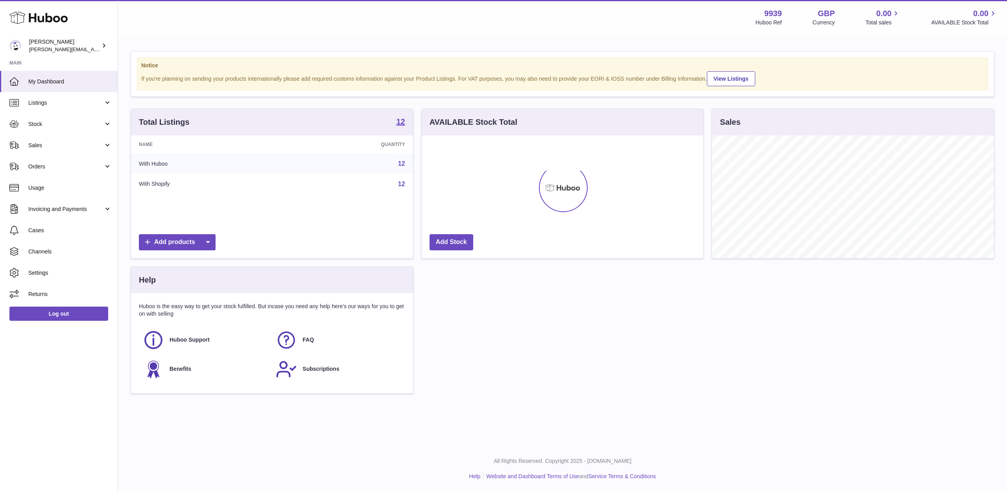
scroll to position [123, 282]
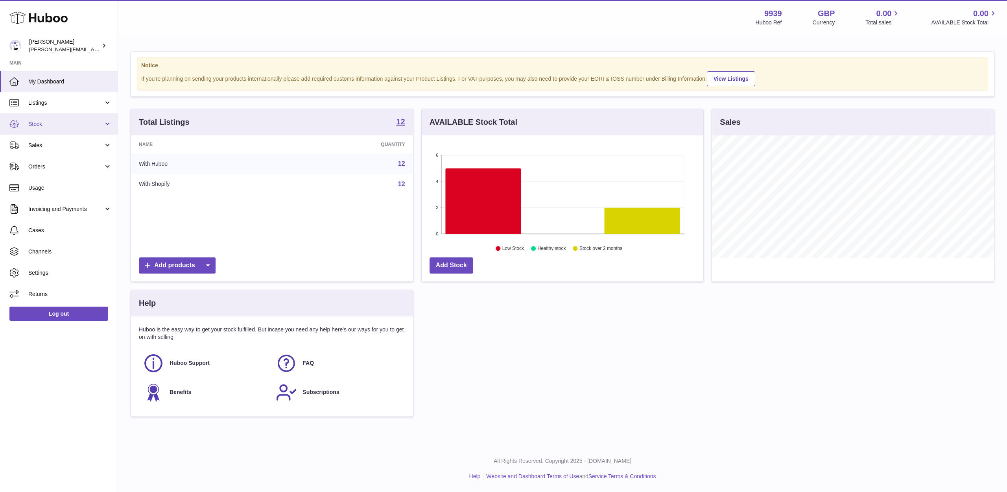
click at [96, 131] on link "Stock" at bounding box center [59, 123] width 118 height 21
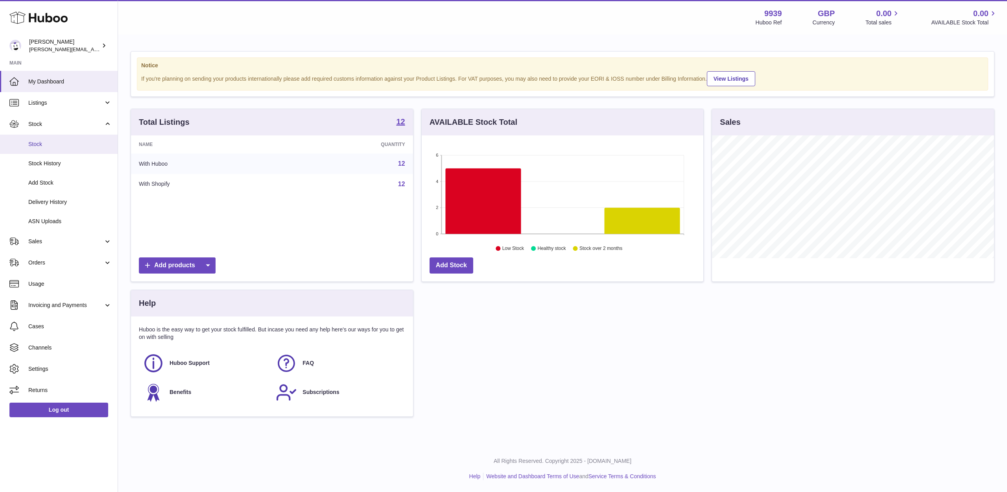
click at [94, 140] on span "Stock" at bounding box center [69, 143] width 83 height 7
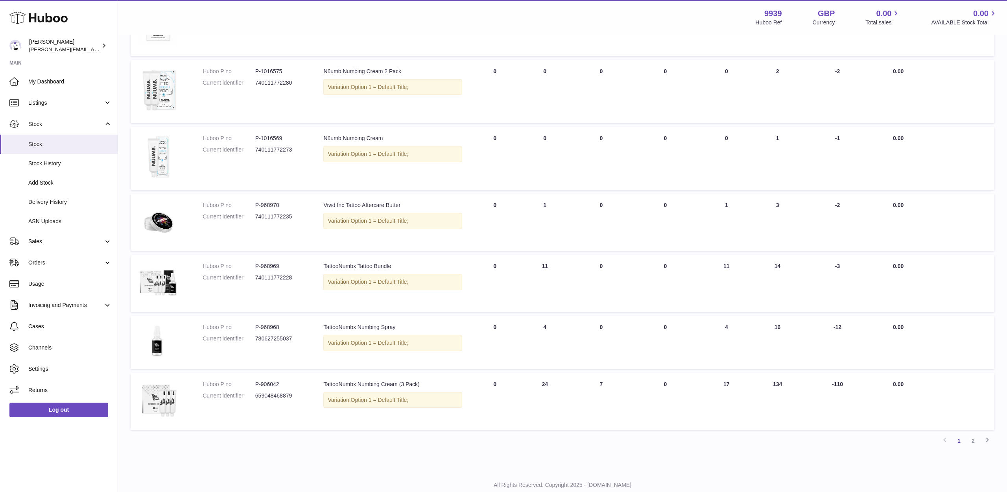
scroll to position [341, 0]
click at [974, 435] on link "2" at bounding box center [973, 440] width 14 height 14
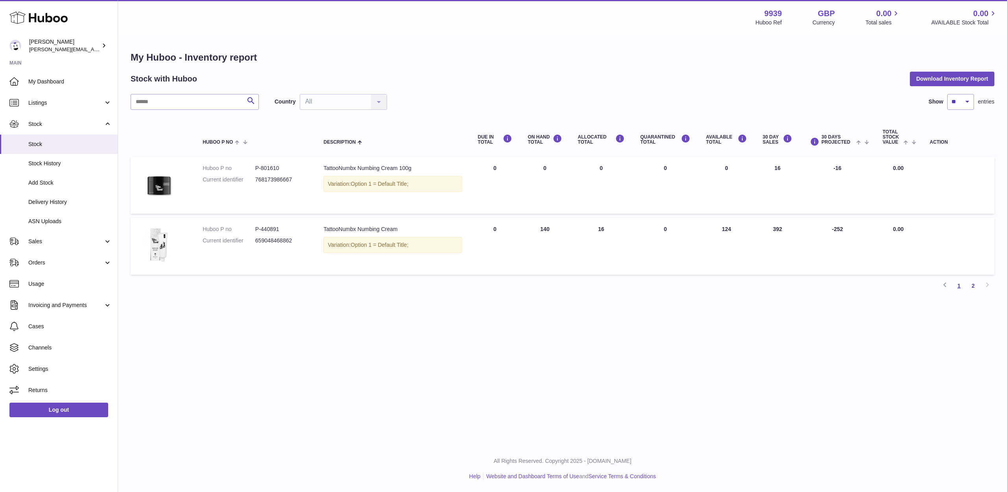
click at [962, 284] on link "1" at bounding box center [959, 285] width 14 height 14
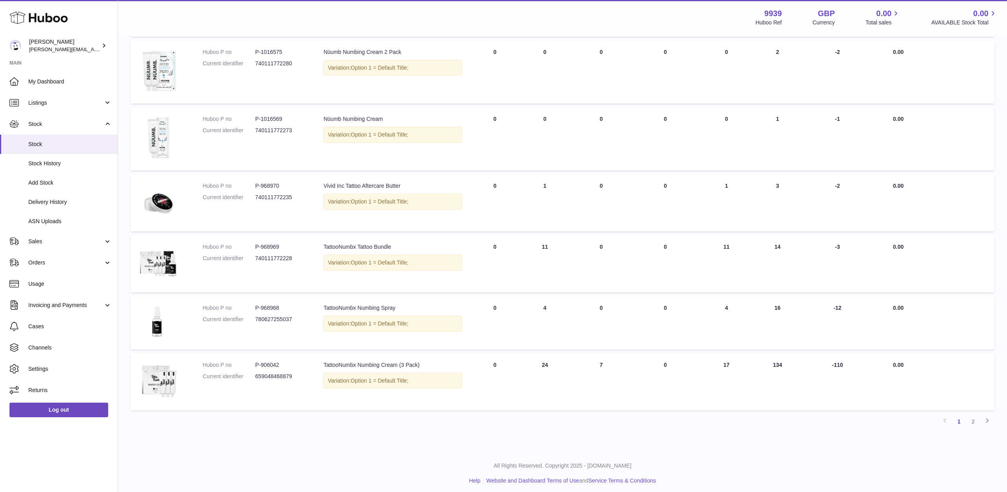
scroll to position [359, 0]
click at [70, 241] on span "Sales" at bounding box center [65, 241] width 75 height 7
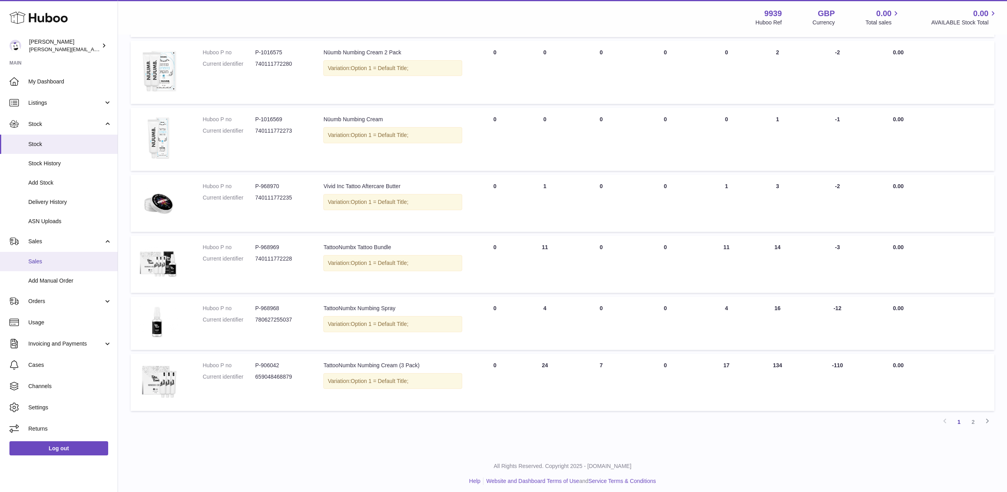
click at [70, 258] on span "Sales" at bounding box center [69, 261] width 83 height 7
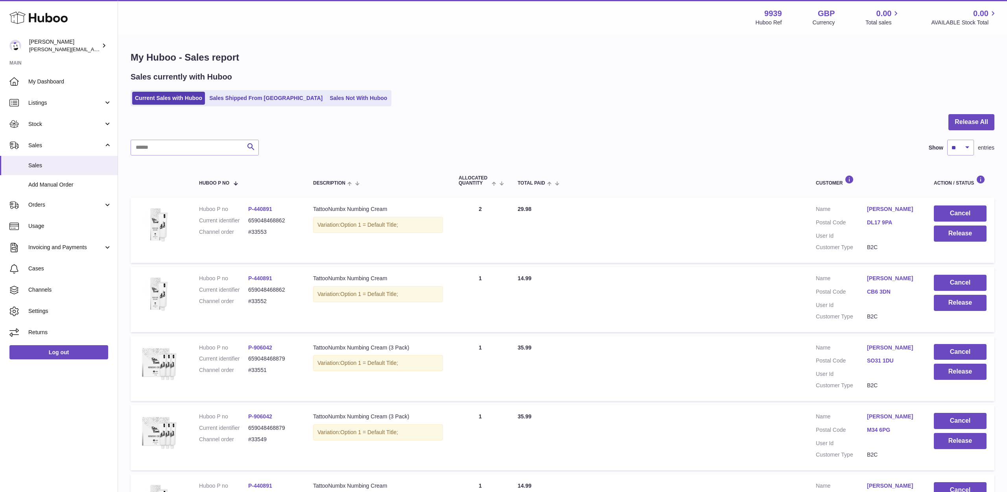
click at [707, 1] on div "Menu Huboo 9939 Huboo Ref GBP Currency 0.00 Total sales 0.00 AVAILABLE Stock To…" at bounding box center [562, 17] width 889 height 35
click at [966, 274] on button "Cancel" at bounding box center [960, 282] width 53 height 16
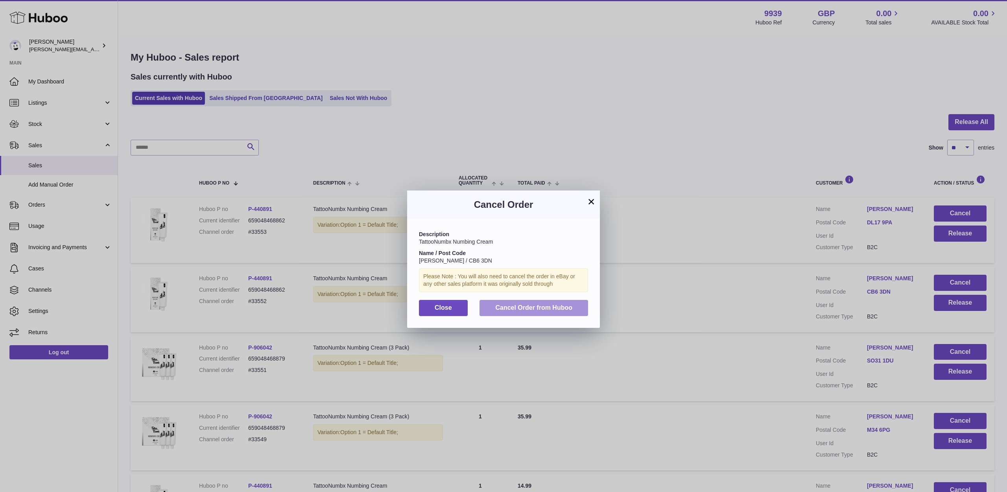
click at [544, 308] on span "Cancel Order from Huboo" at bounding box center [533, 307] width 77 height 7
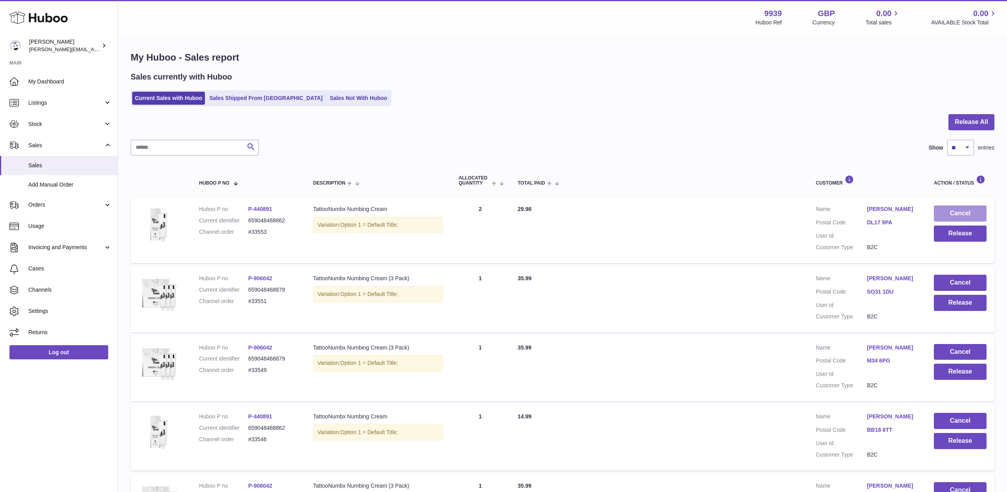
click at [941, 216] on button "Cancel" at bounding box center [960, 213] width 53 height 16
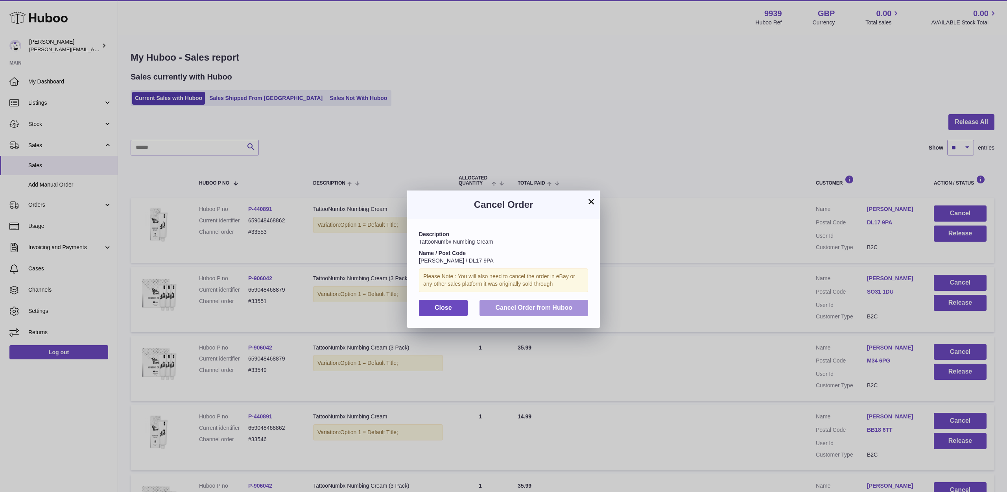
click at [586, 300] on button "Cancel Order from Huboo" at bounding box center [533, 308] width 109 height 16
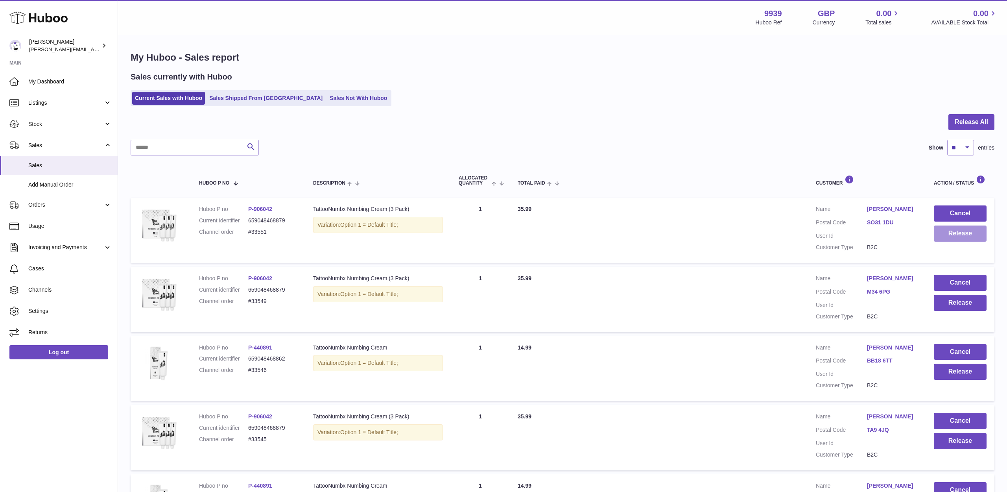
click at [936, 227] on button "Release" at bounding box center [960, 233] width 53 height 16
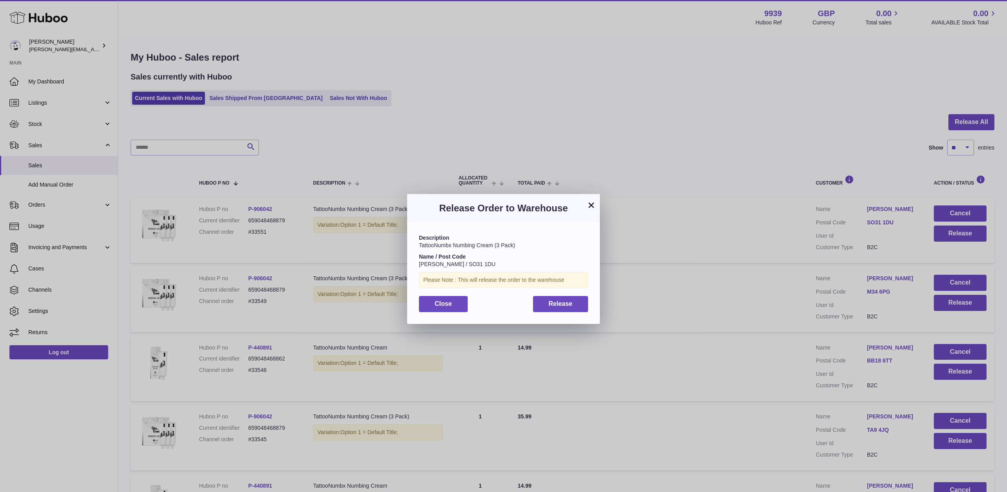
click at [550, 300] on span "Release" at bounding box center [561, 303] width 24 height 7
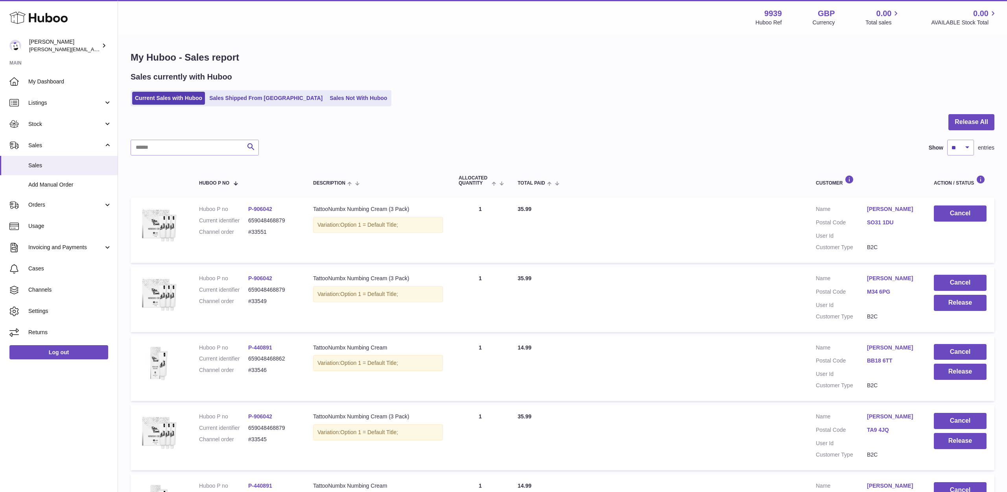
click at [879, 209] on link "Peter Paget" at bounding box center [892, 208] width 51 height 7
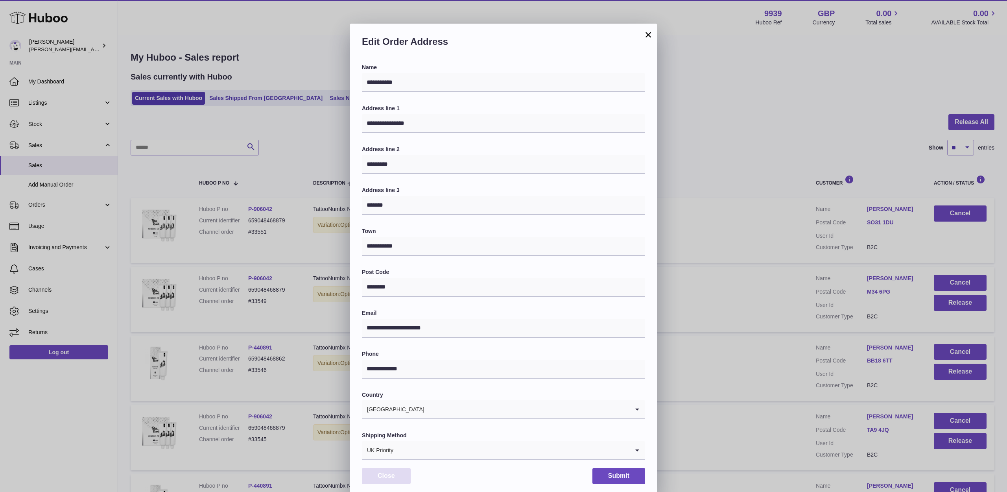
click at [391, 474] on button "Close" at bounding box center [386, 476] width 49 height 16
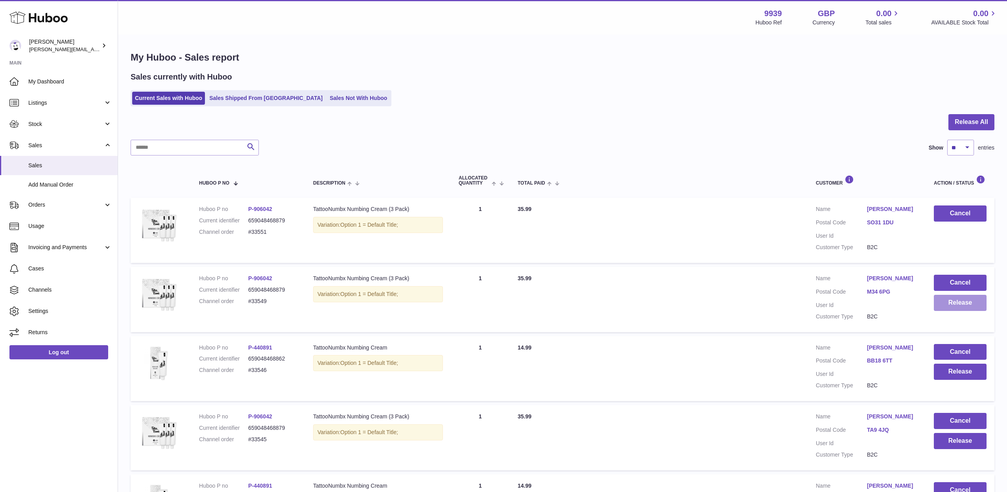
click at [949, 298] on button "Release" at bounding box center [960, 303] width 53 height 16
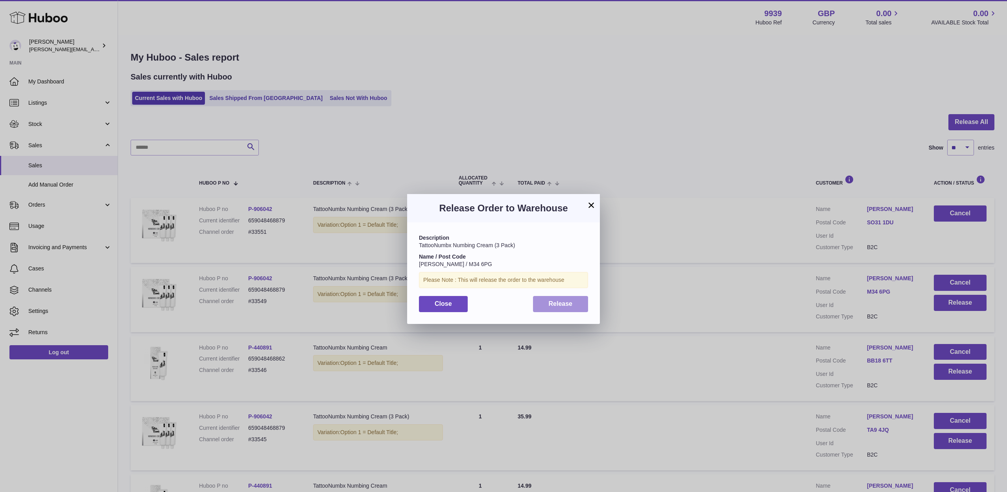
click at [567, 297] on button "Release" at bounding box center [560, 304] width 55 height 16
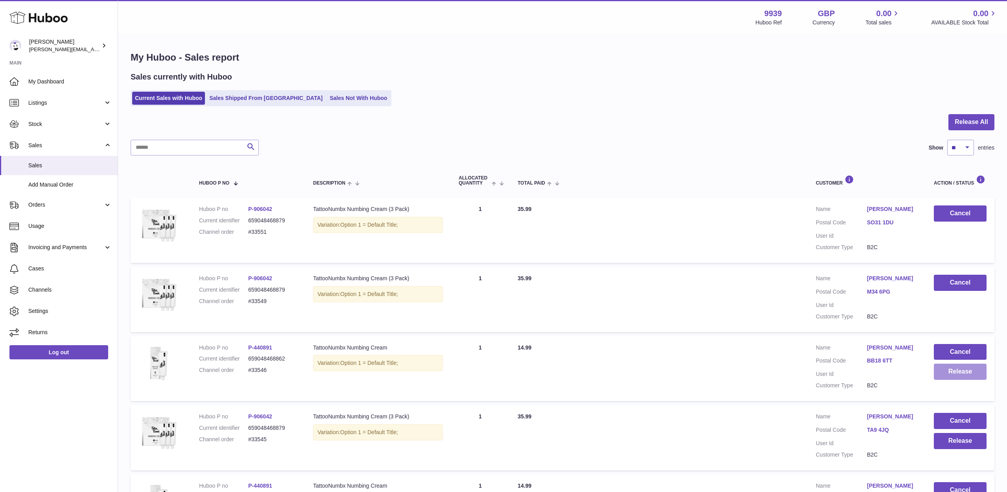
click at [942, 368] on button "Release" at bounding box center [960, 371] width 53 height 16
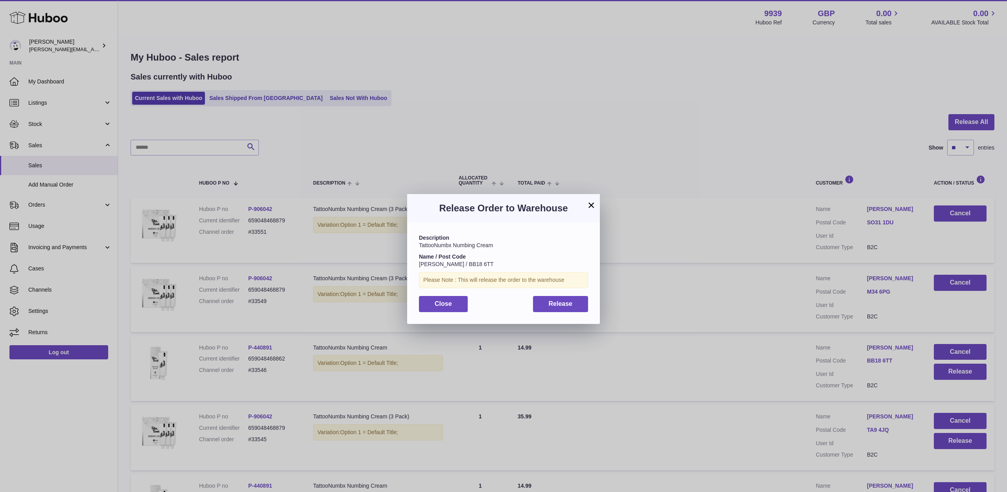
drag, startPoint x: 582, startPoint y: 302, endPoint x: 588, endPoint y: 307, distance: 7.8
click at [582, 302] on button "Release" at bounding box center [560, 304] width 55 height 16
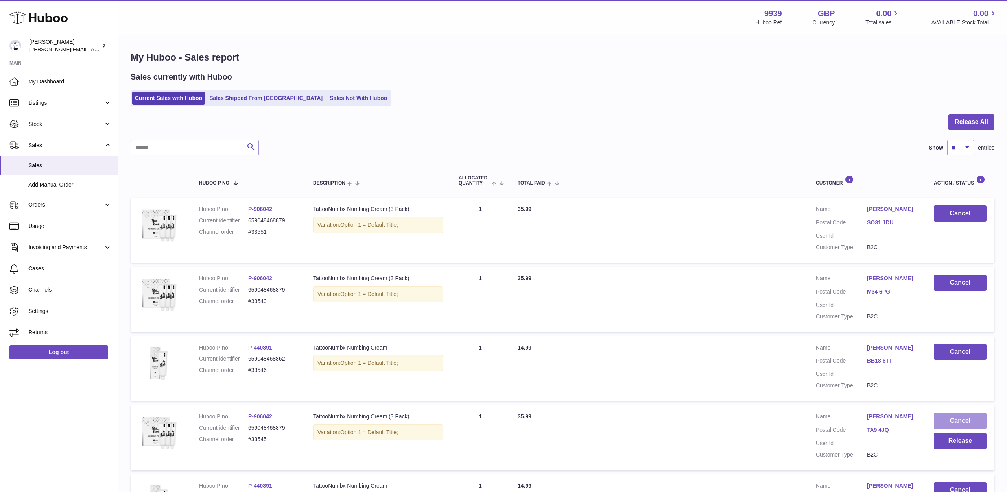
click at [937, 413] on button "Cancel" at bounding box center [960, 421] width 53 height 16
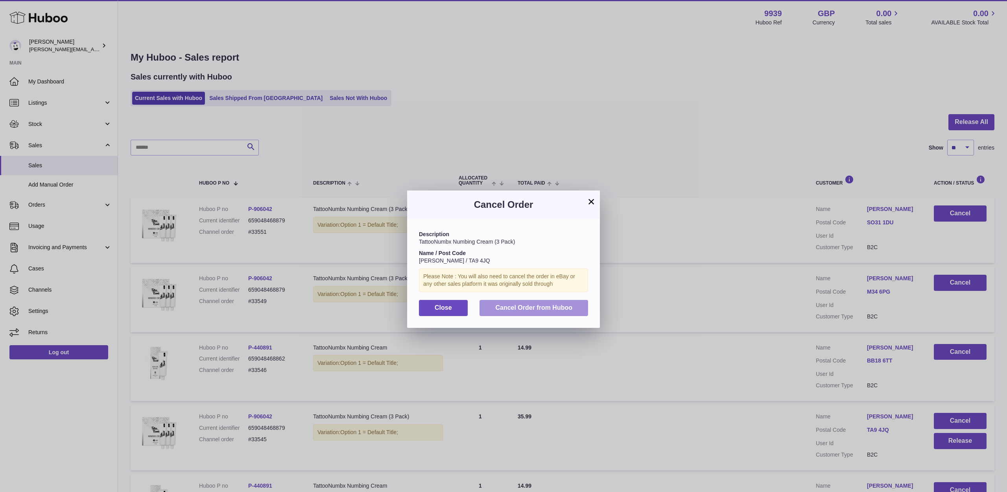
click at [571, 304] on span "Cancel Order from Huboo" at bounding box center [533, 307] width 77 height 7
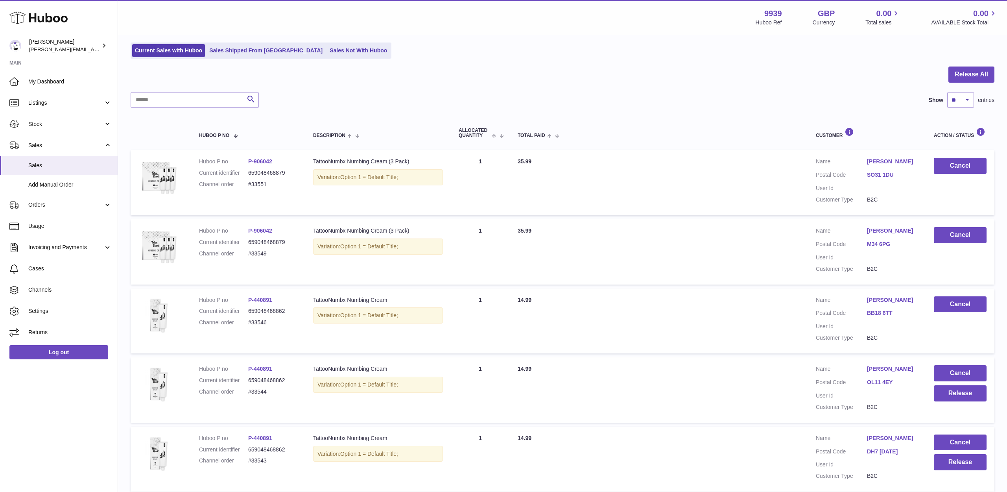
scroll to position [51, 0]
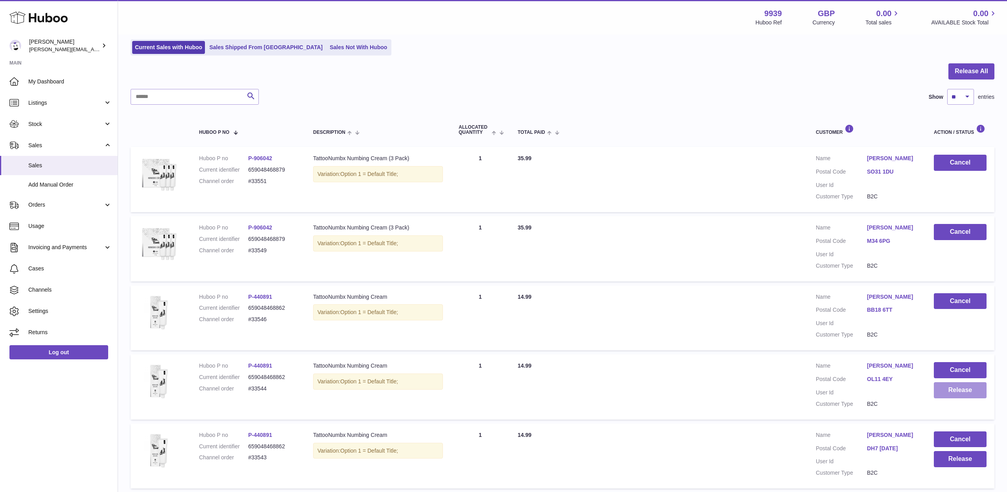
click at [951, 387] on button "Release" at bounding box center [960, 390] width 53 height 16
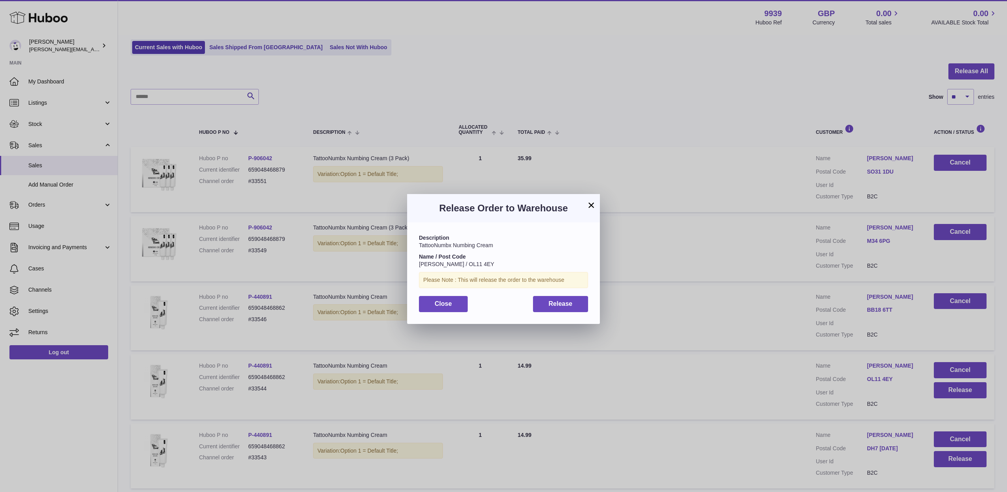
drag, startPoint x: 574, startPoint y: 303, endPoint x: 624, endPoint y: 155, distance: 156.7
click at [574, 303] on button "Release" at bounding box center [560, 304] width 55 height 16
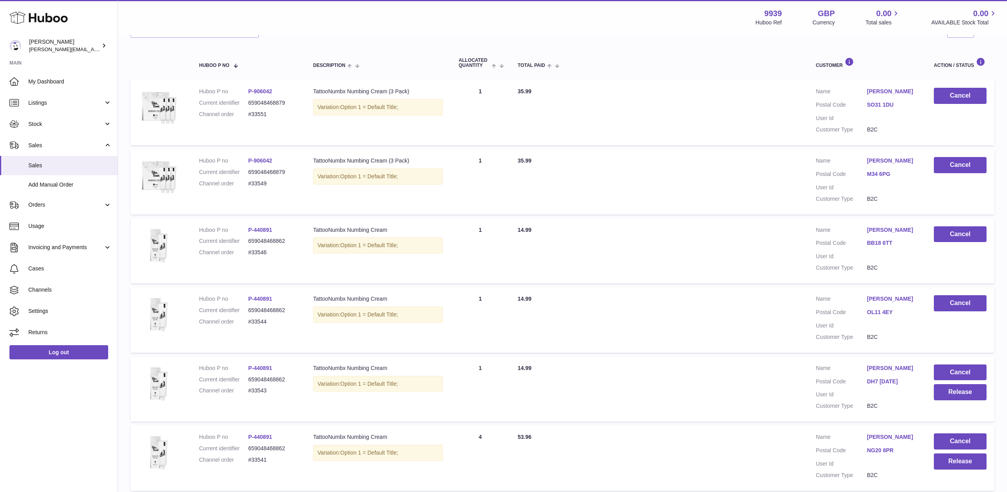
scroll to position [123, 0]
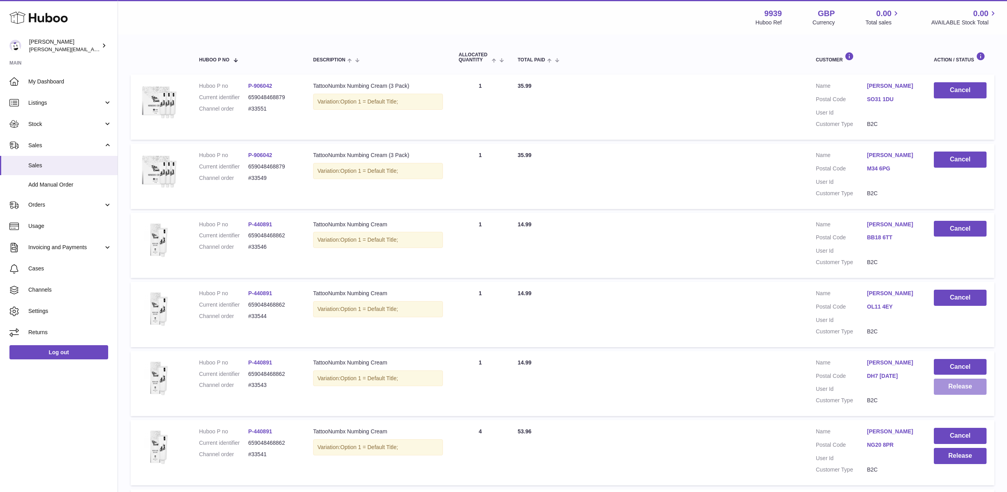
click at [941, 378] on button "Release" at bounding box center [960, 386] width 53 height 16
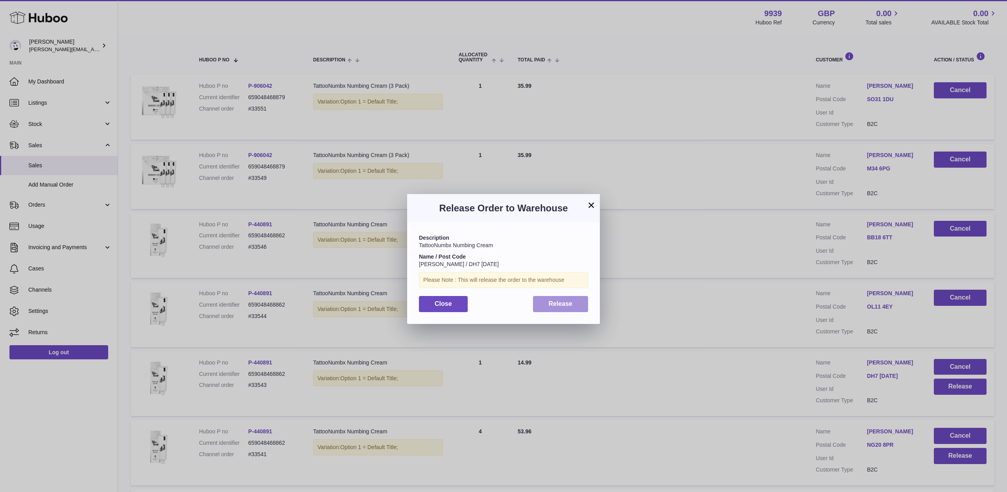
click at [582, 303] on button "Release" at bounding box center [560, 304] width 55 height 16
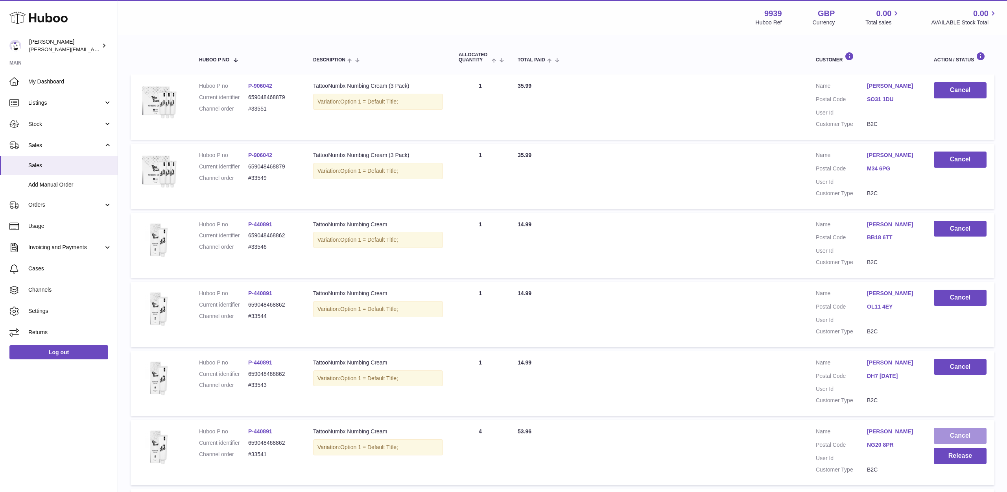
click at [957, 427] on button "Cancel" at bounding box center [960, 435] width 53 height 16
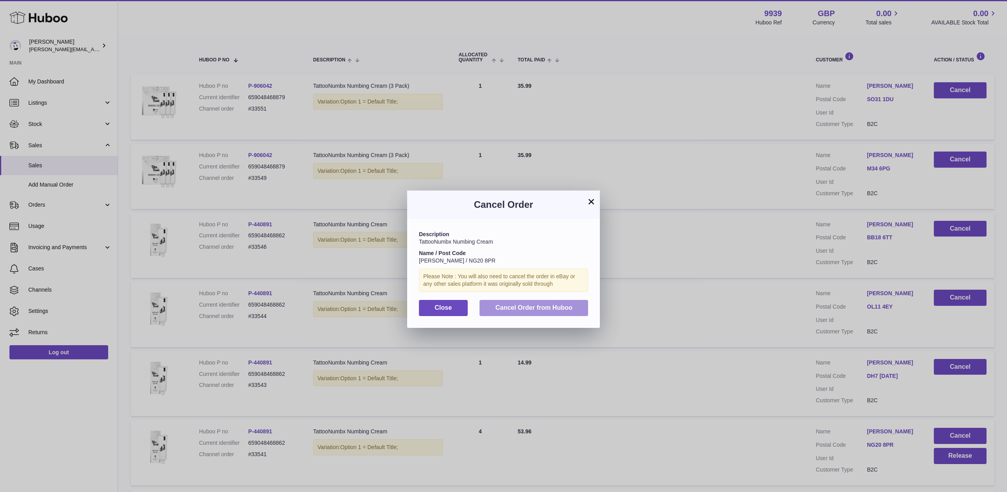
click at [575, 309] on button "Cancel Order from Huboo" at bounding box center [533, 308] width 109 height 16
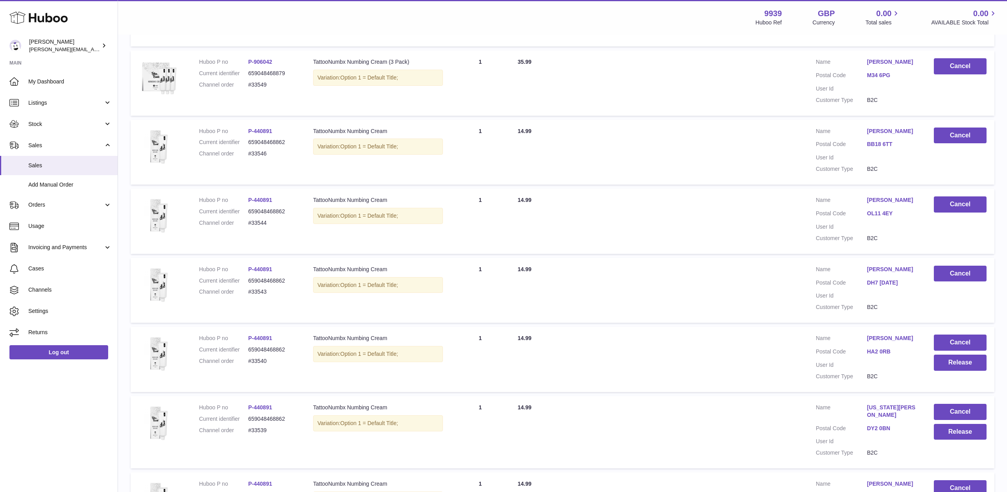
scroll to position [219, 0]
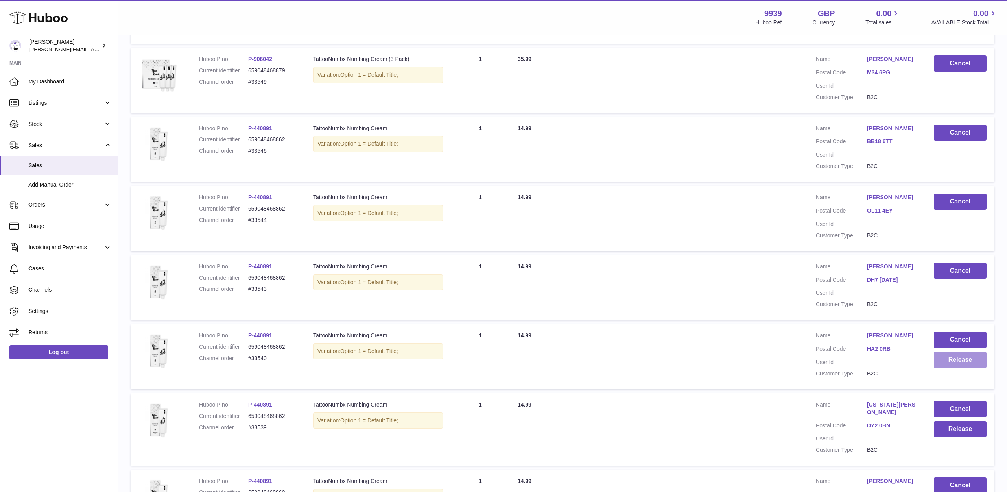
click at [943, 352] on button "Release" at bounding box center [960, 360] width 53 height 16
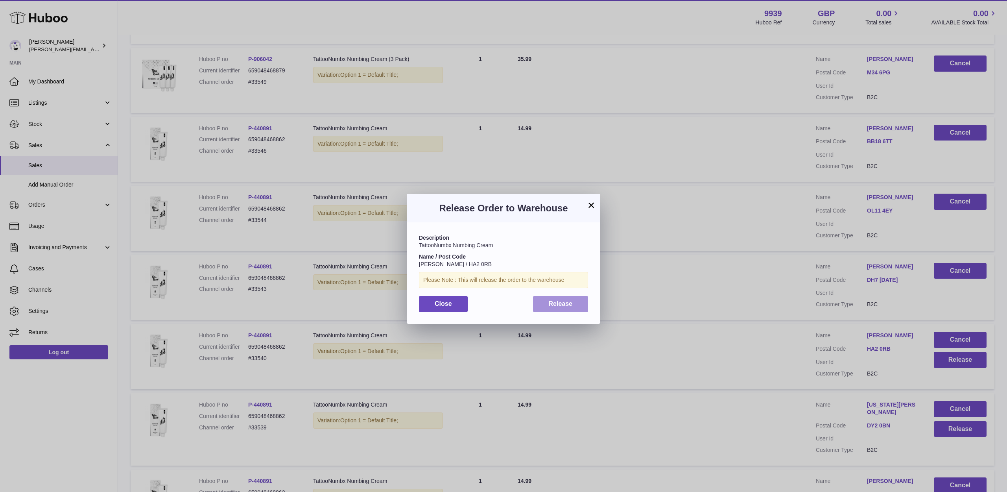
click at [537, 301] on button "Release" at bounding box center [560, 304] width 55 height 16
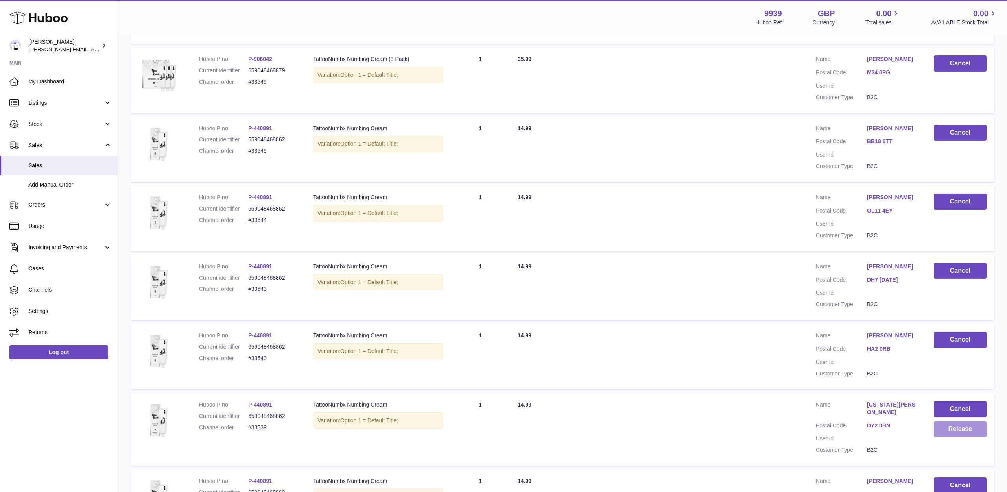
click at [942, 421] on button "Release" at bounding box center [960, 429] width 53 height 16
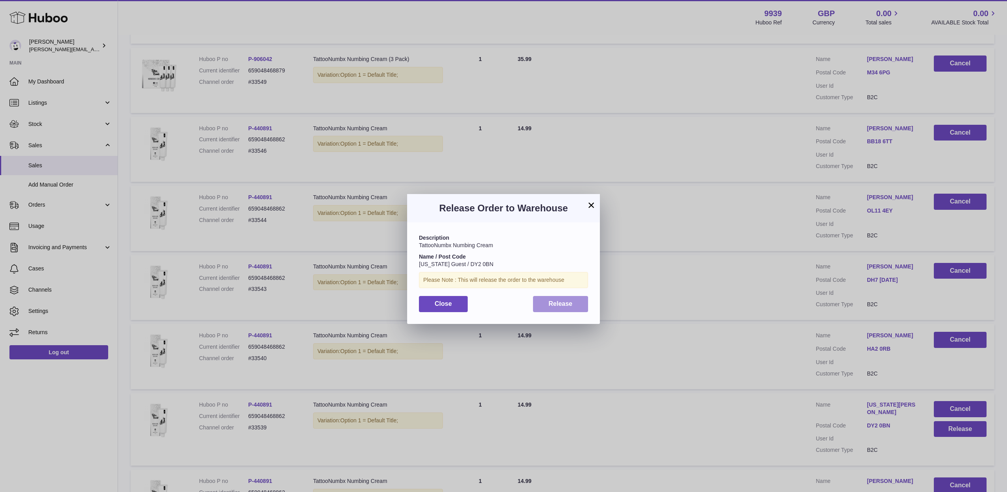
click at [567, 305] on span "Release" at bounding box center [561, 303] width 24 height 7
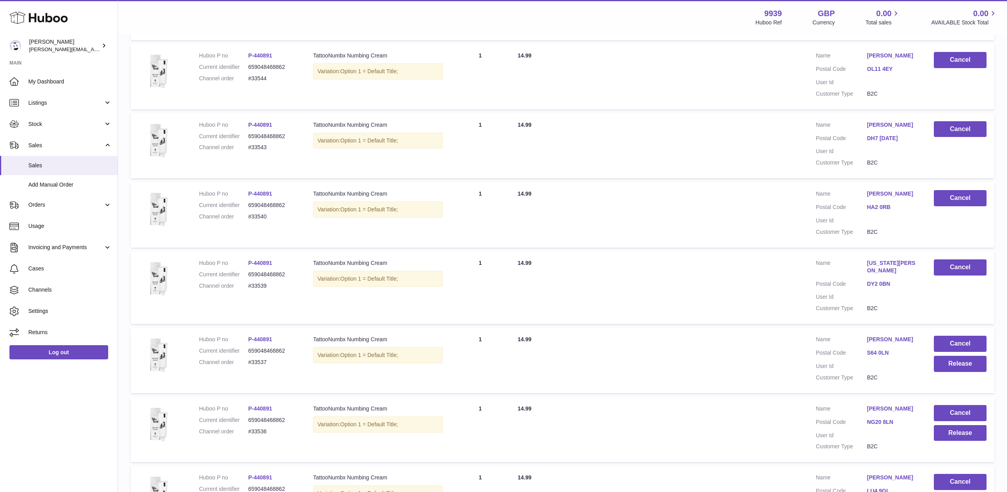
scroll to position [361, 0]
click at [944, 355] on button "Release" at bounding box center [960, 363] width 53 height 16
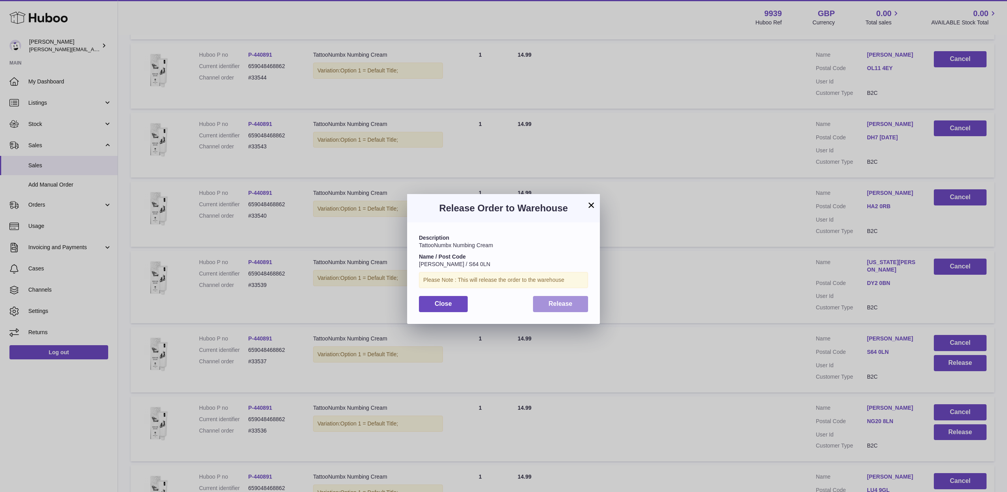
click at [579, 302] on button "Release" at bounding box center [560, 304] width 55 height 16
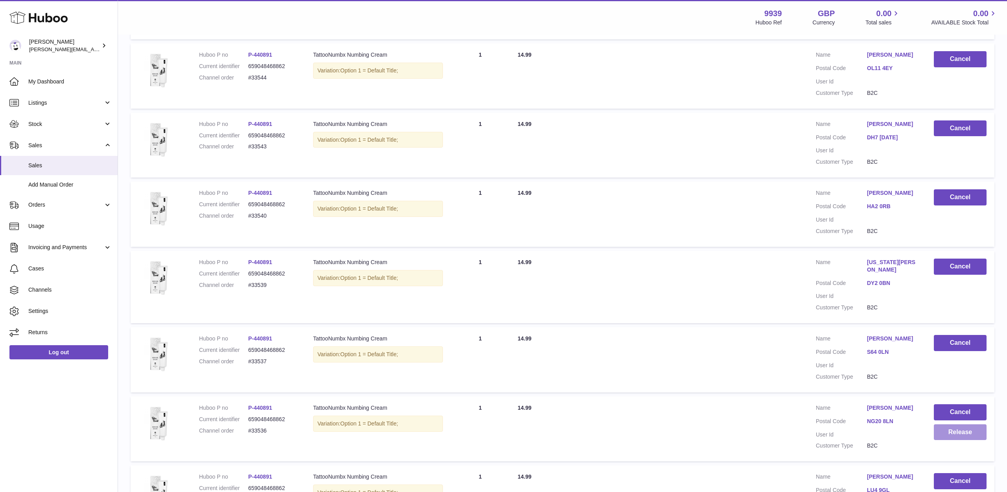
click at [937, 424] on button "Release" at bounding box center [960, 432] width 53 height 16
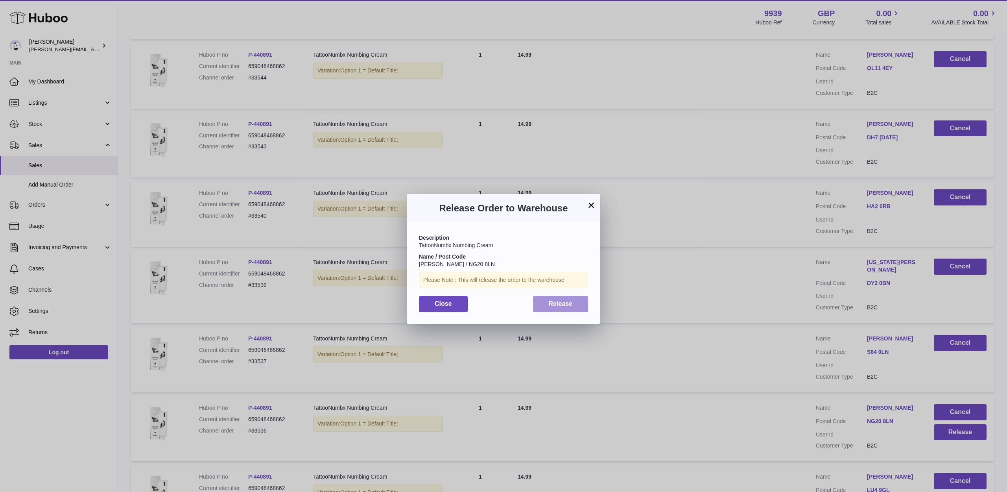
click at [580, 298] on button "Release" at bounding box center [560, 304] width 55 height 16
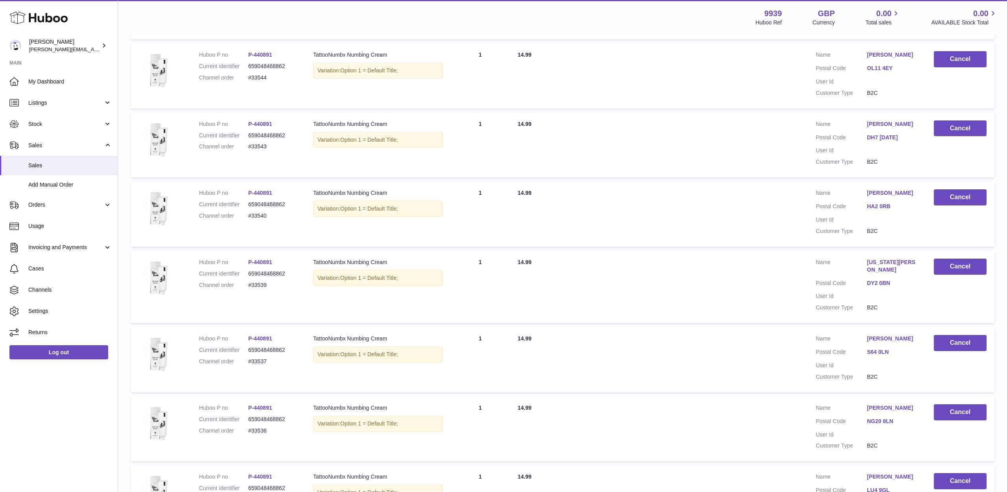
click at [935, 491] on button "Release" at bounding box center [960, 501] width 53 height 16
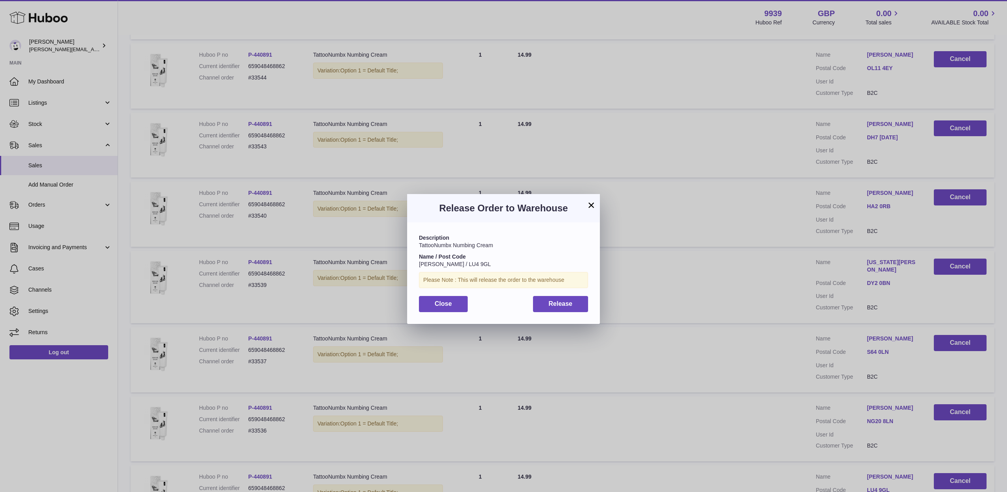
click at [573, 304] on button "Release" at bounding box center [560, 304] width 55 height 16
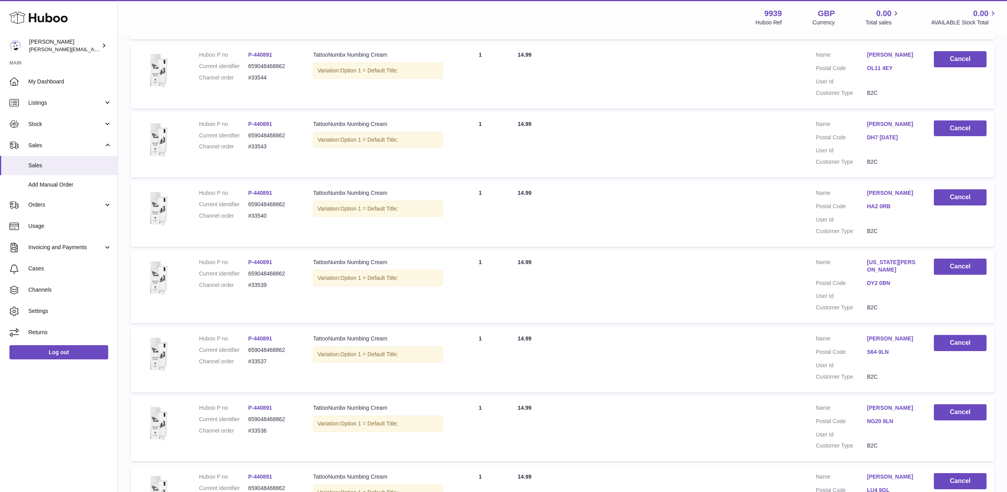
click at [667, 0] on div "Menu Huboo 9939 Huboo Ref GBP Currency 0.00 Total sales 0.00 AVAILABLE Stock To…" at bounding box center [562, 17] width 889 height 35
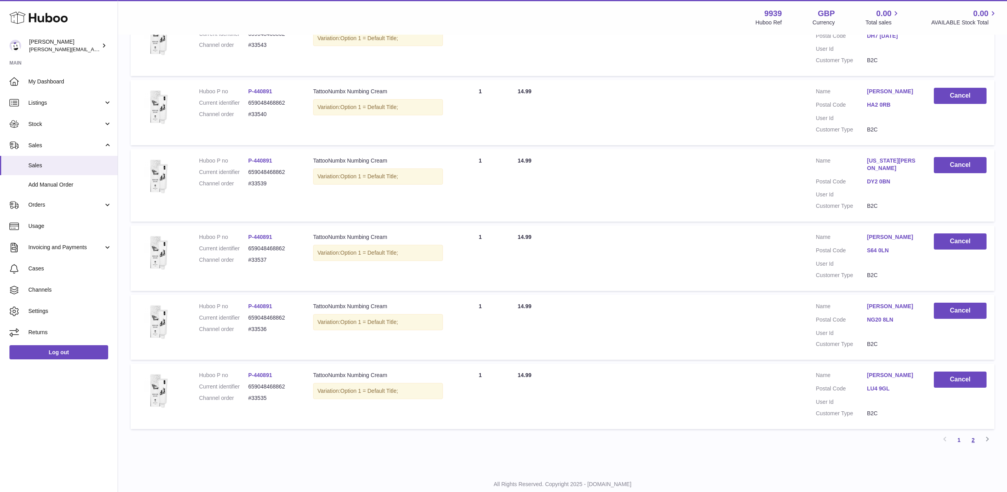
click at [976, 433] on link "2" at bounding box center [973, 440] width 14 height 14
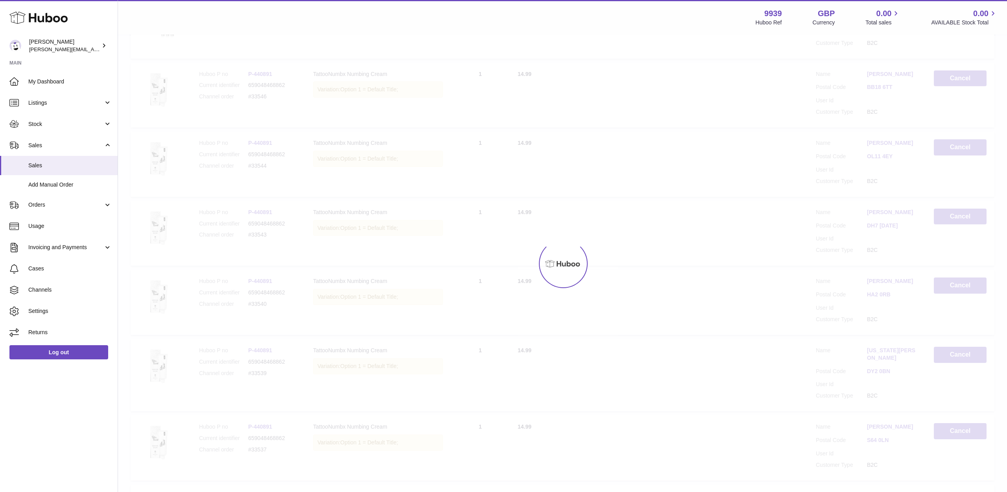
scroll to position [35, 0]
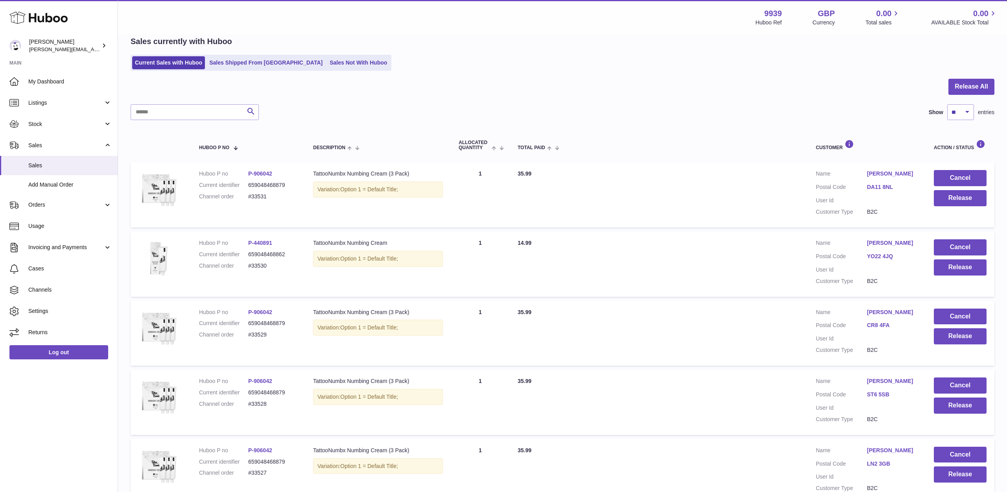
drag, startPoint x: 948, startPoint y: 172, endPoint x: 616, endPoint y: 247, distance: 339.8
click at [925, 169] on tr "Huboo P no P-906042 Current identifier 659048468879 Channel order #33531 Descri…" at bounding box center [563, 194] width 864 height 65
click at [965, 175] on button "Cancel" at bounding box center [960, 178] width 53 height 16
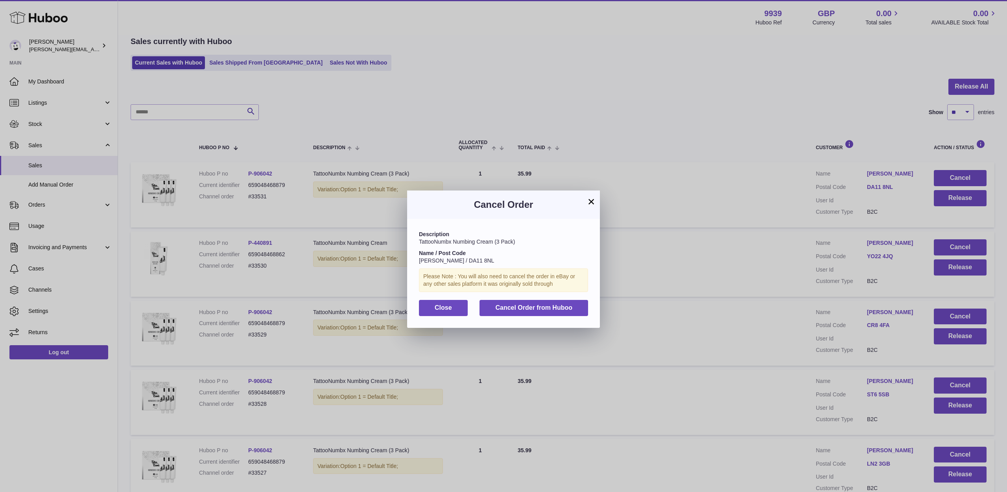
drag, startPoint x: 547, startPoint y: 309, endPoint x: 556, endPoint y: 309, distance: 9.0
click at [547, 309] on button "Cancel Order from Huboo" at bounding box center [533, 308] width 109 height 16
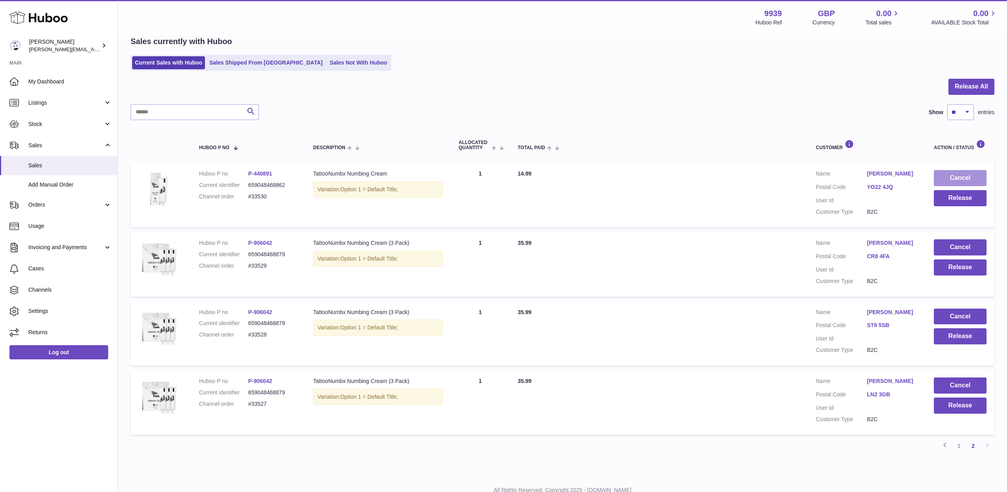
click at [949, 180] on button "Cancel" at bounding box center [960, 178] width 53 height 16
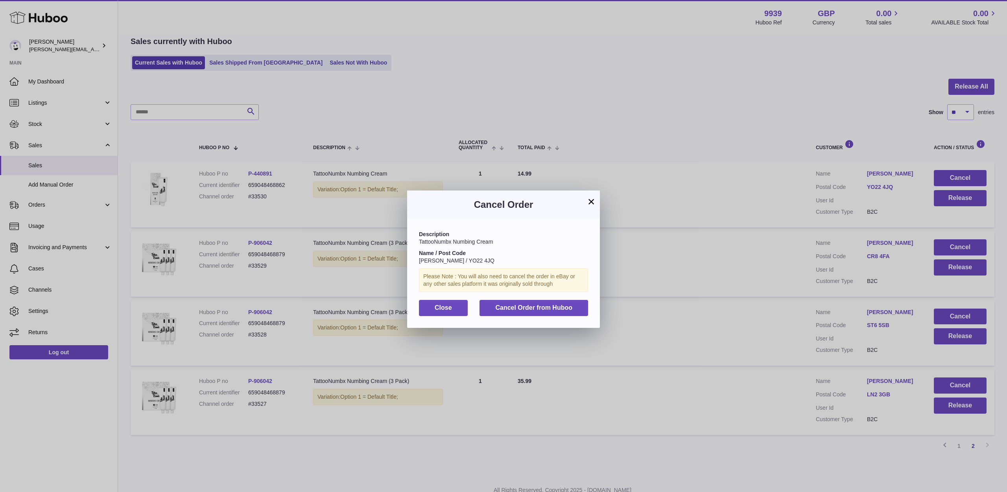
drag, startPoint x: 570, startPoint y: 307, endPoint x: 584, endPoint y: 301, distance: 15.3
click at [570, 307] on span "Cancel Order from Huboo" at bounding box center [533, 307] width 77 height 7
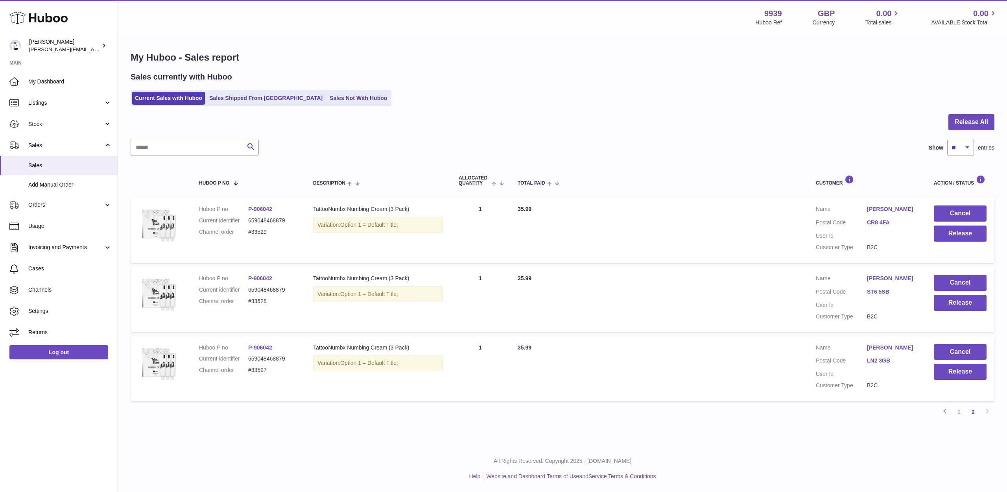
scroll to position [0, 0]
drag, startPoint x: 952, startPoint y: 178, endPoint x: 951, endPoint y: 182, distance: 4.1
click at [953, 178] on div "Action / Status" at bounding box center [960, 180] width 53 height 11
click at [949, 212] on button "Cancel" at bounding box center [960, 213] width 53 height 16
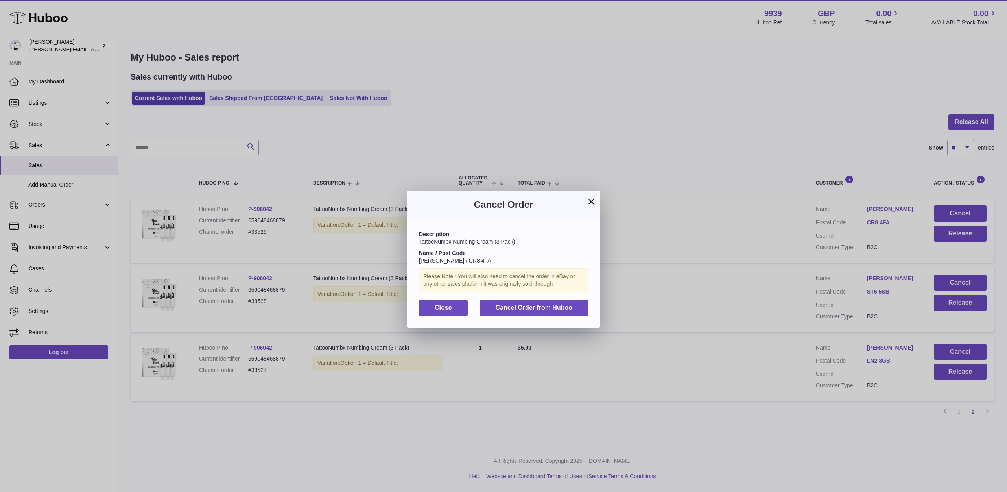
click at [569, 305] on span "Cancel Order from Huboo" at bounding box center [533, 307] width 77 height 7
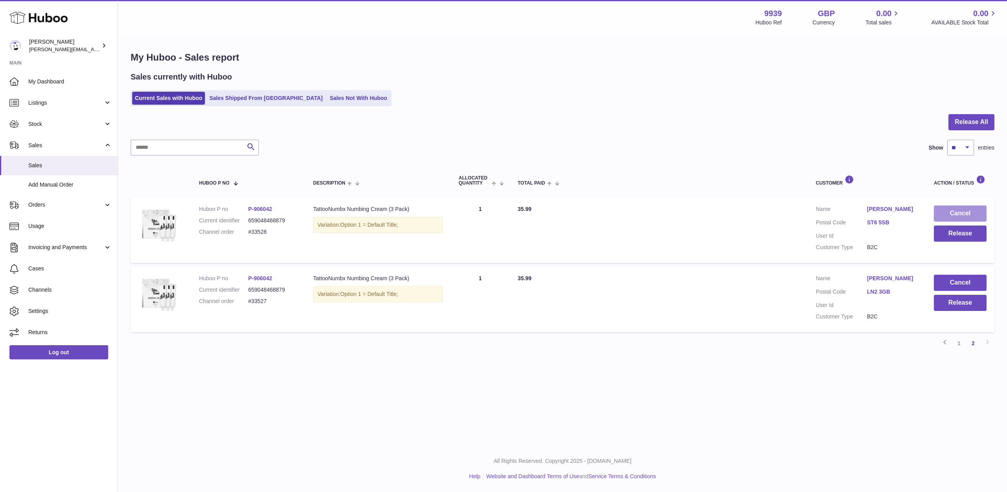
click at [959, 213] on button "Cancel" at bounding box center [960, 213] width 53 height 16
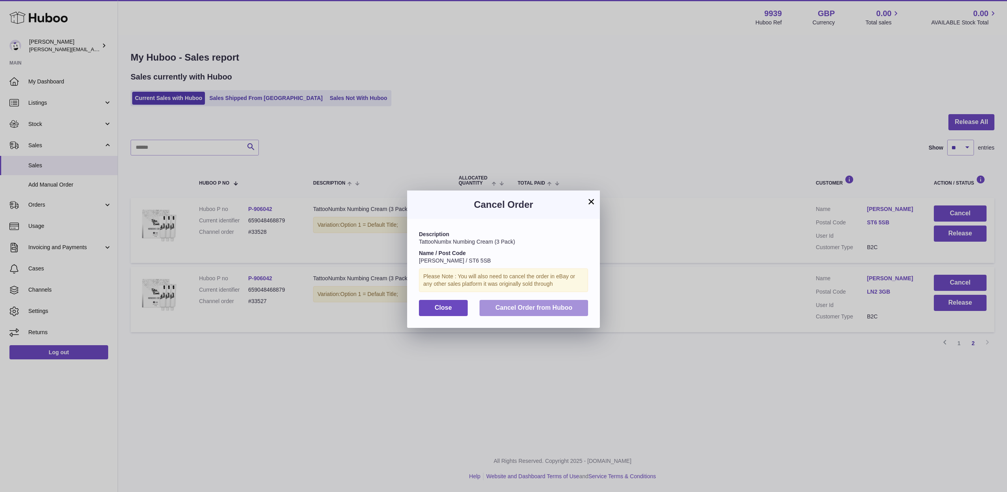
click at [573, 306] on button "Cancel Order from Huboo" at bounding box center [533, 308] width 109 height 16
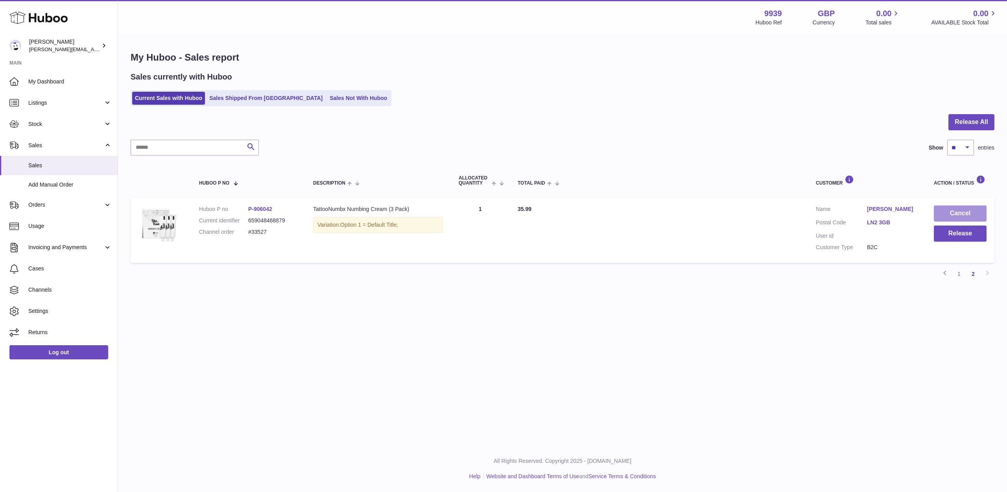
click at [941, 214] on button "Cancel" at bounding box center [960, 213] width 53 height 16
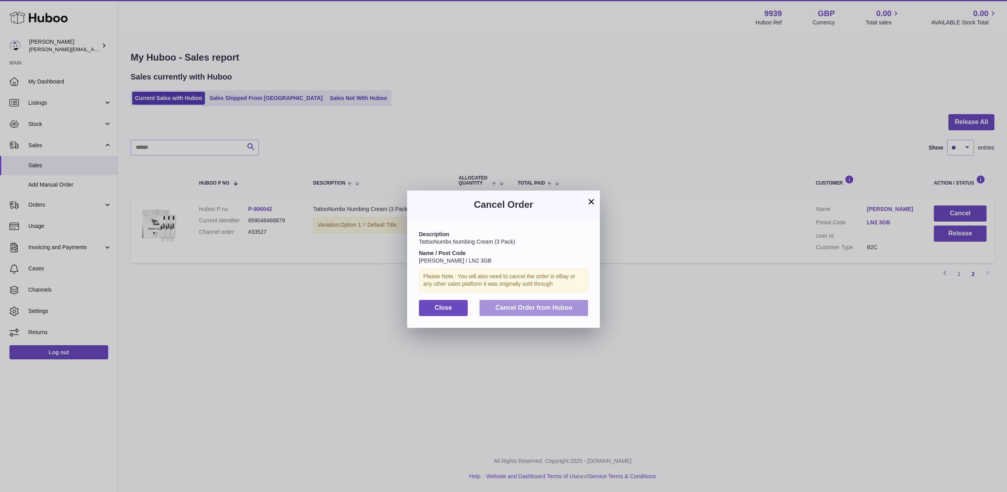
click at [581, 300] on button "Cancel Order from Huboo" at bounding box center [533, 308] width 109 height 16
